Goal: Check status

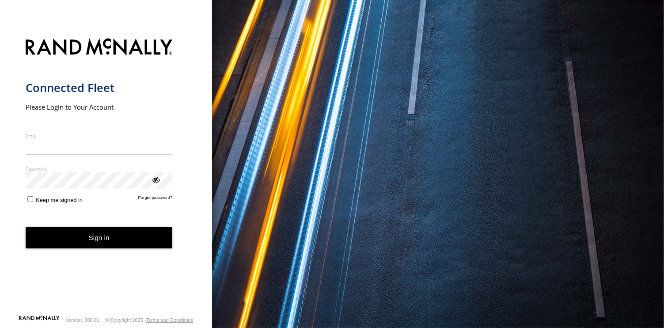
type input "**********"
click at [104, 253] on form "**********" at bounding box center [106, 173] width 161 height 281
click at [99, 242] on button "Sign in" at bounding box center [99, 238] width 147 height 22
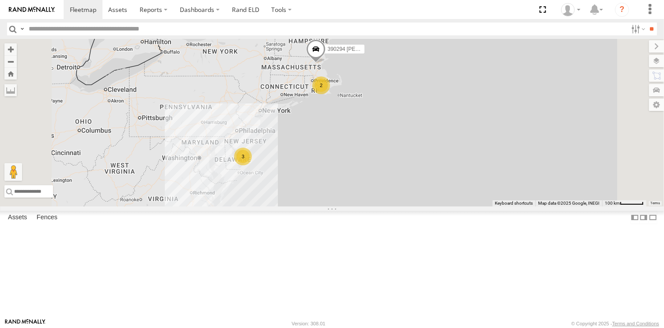
drag, startPoint x: 333, startPoint y: 238, endPoint x: 288, endPoint y: 209, distance: 53.4
click at [288, 206] on div "3 245048 Charles 390294 Lee 2" at bounding box center [332, 122] width 664 height 167
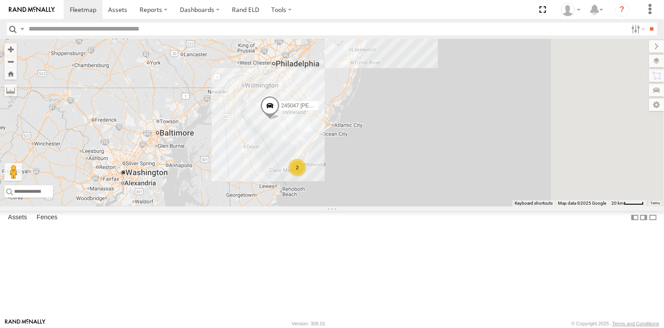
drag, startPoint x: 395, startPoint y: 174, endPoint x: 357, endPoint y: 245, distance: 80.2
click at [357, 206] on div "245048 Charles 390294 Lee 2 245047 Shawn" at bounding box center [332, 122] width 664 height 167
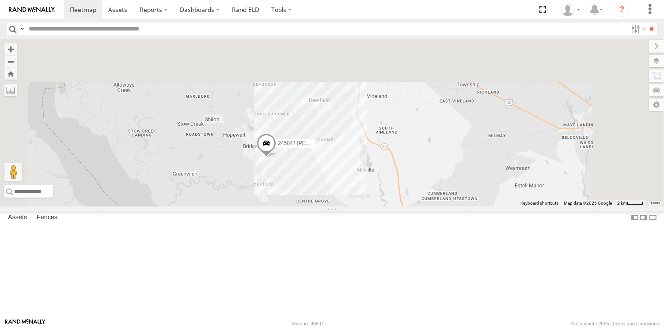
drag, startPoint x: 366, startPoint y: 116, endPoint x: 390, endPoint y: 284, distance: 169.6
click at [390, 206] on div "245048 Charles 390294 Lee 245047 Shawn" at bounding box center [332, 122] width 664 height 167
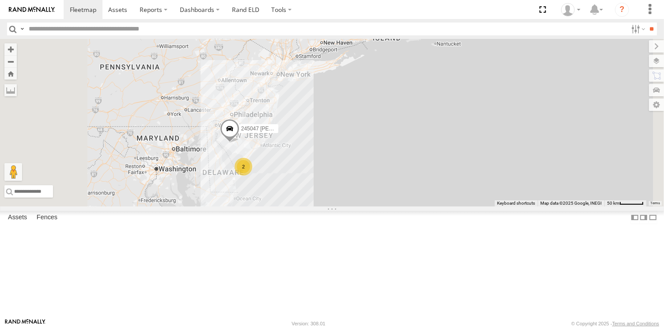
drag, startPoint x: 386, startPoint y: 171, endPoint x: 406, endPoint y: 219, distance: 51.8
click at [406, 206] on div "245048 Charles 390294 Lee 2 245047 Shawn 2" at bounding box center [332, 122] width 664 height 167
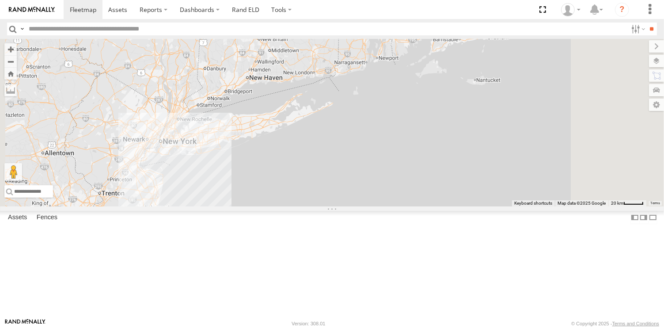
drag, startPoint x: 413, startPoint y: 218, endPoint x: 387, endPoint y: 263, distance: 52.3
click at [387, 206] on div "245048 Charles 390294 Lee 245047 Shawn 2" at bounding box center [332, 122] width 664 height 167
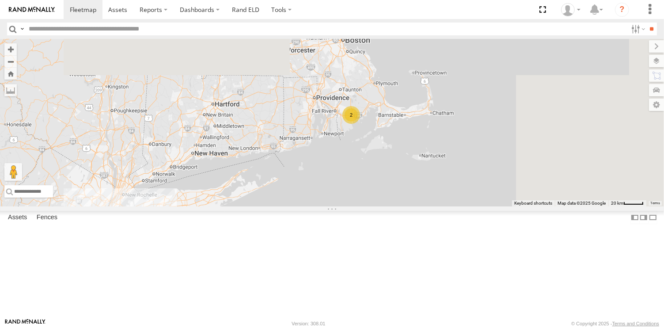
drag, startPoint x: 470, startPoint y: 174, endPoint x: 420, endPoint y: 238, distance: 80.6
click at [420, 206] on div "245048 Charles 390294 Lee 245047 Shawn 2 2" at bounding box center [332, 122] width 664 height 167
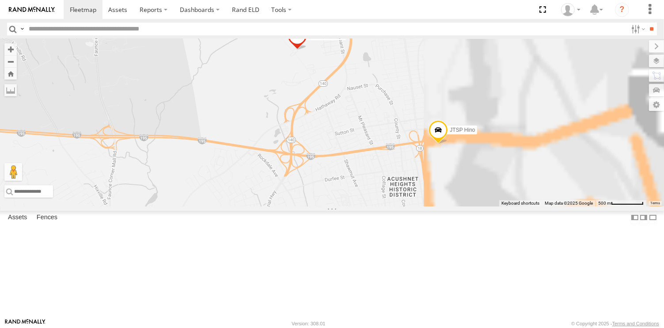
drag, startPoint x: 433, startPoint y: 164, endPoint x: 389, endPoint y: 169, distance: 44.4
click at [389, 169] on div "245048 Charles 390294 Lee 245047 Shawn 468332 Stanley JTSP Hino" at bounding box center [332, 122] width 664 height 167
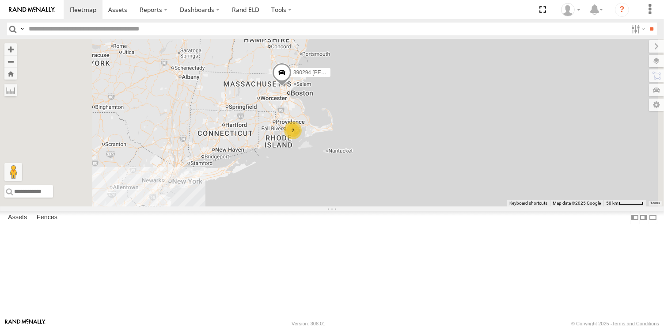
drag, startPoint x: 420, startPoint y: 181, endPoint x: 446, endPoint y: 197, distance: 31.0
click at [446, 197] on div "245048 Charles 390294 Lee 245047 Shawn 2 2" at bounding box center [332, 122] width 664 height 167
click at [0, 0] on div "468334 Shelina All Assets Lunds HQ Lunds Fisheries, Inc 38.95761 -74.87726 Vide…" at bounding box center [0, 0] width 0 height 0
